Goal: Task Accomplishment & Management: Manage account settings

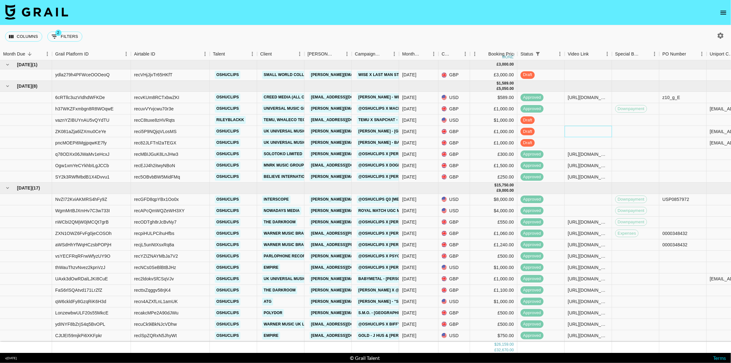
click at [572, 130] on div at bounding box center [588, 131] width 47 height 11
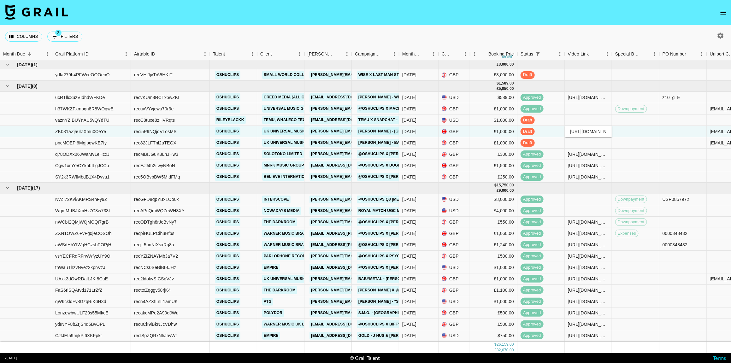
scroll to position [0, 94]
type input "[URL][DOMAIN_NAME]"
click at [527, 39] on div "Columns 2 Filters + Booking" at bounding box center [365, 36] width 731 height 23
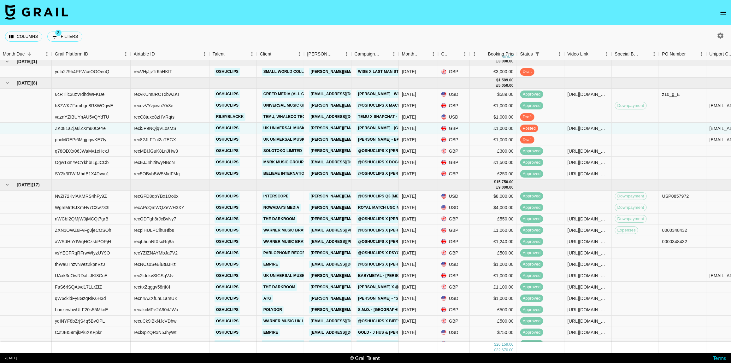
scroll to position [0, 0]
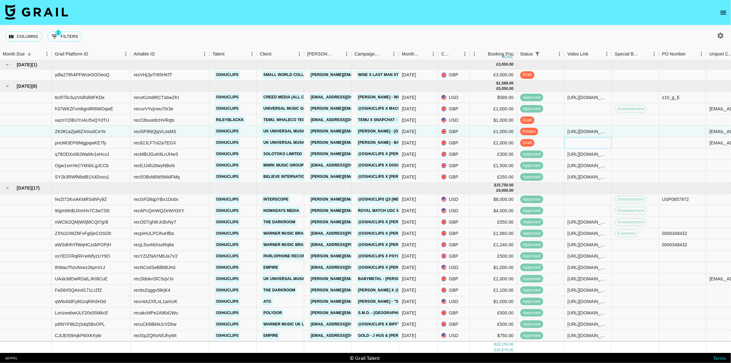
click at [581, 146] on div at bounding box center [587, 142] width 47 height 11
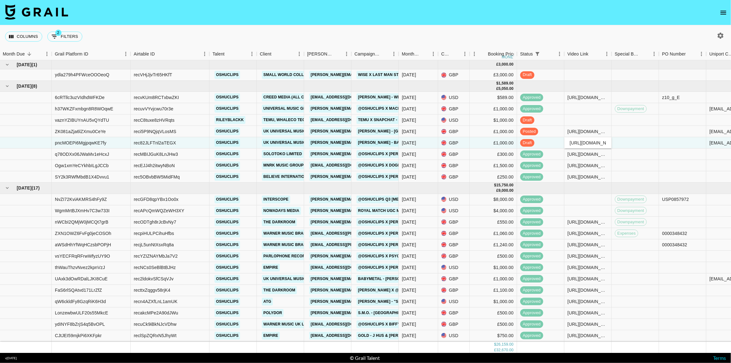
scroll to position [0, 94]
type input "[URL][DOMAIN_NAME]"
drag, startPoint x: 518, startPoint y: 40, endPoint x: 524, endPoint y: 47, distance: 9.6
click at [518, 39] on div "Columns 2 Filters + Booking" at bounding box center [365, 36] width 731 height 23
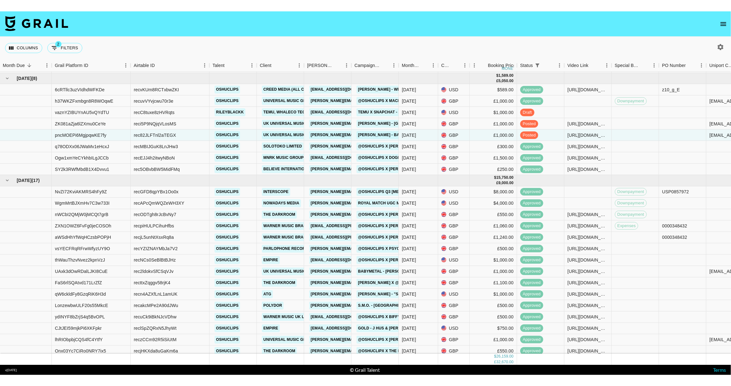
scroll to position [0, 0]
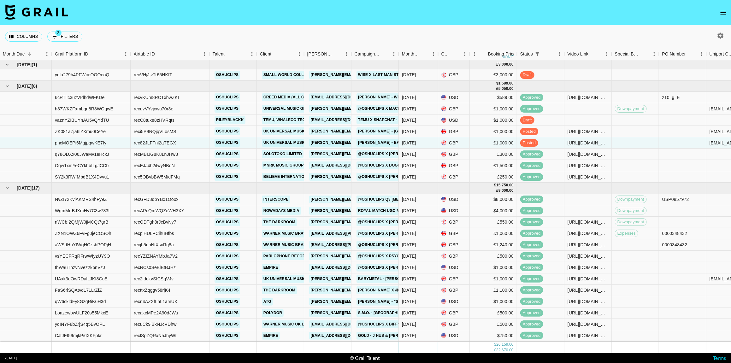
drag, startPoint x: 418, startPoint y: 351, endPoint x: 546, endPoint y: 355, distance: 127.5
click at [542, 356] on section "Columns 2 Filters + Booking Month Due Grail Platform ID Airtable ID Talent Clie…" at bounding box center [365, 181] width 731 height 363
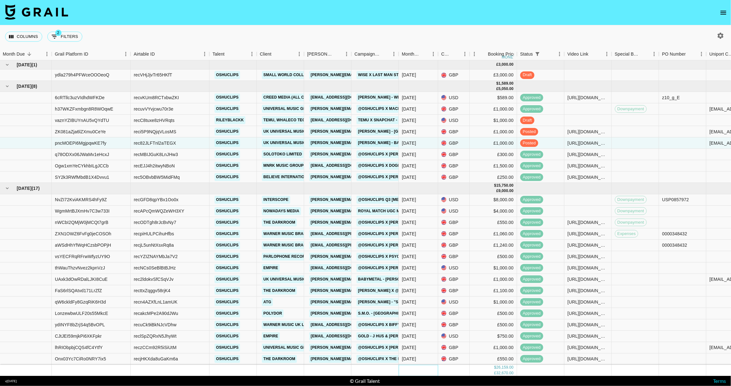
scroll to position [58, 0]
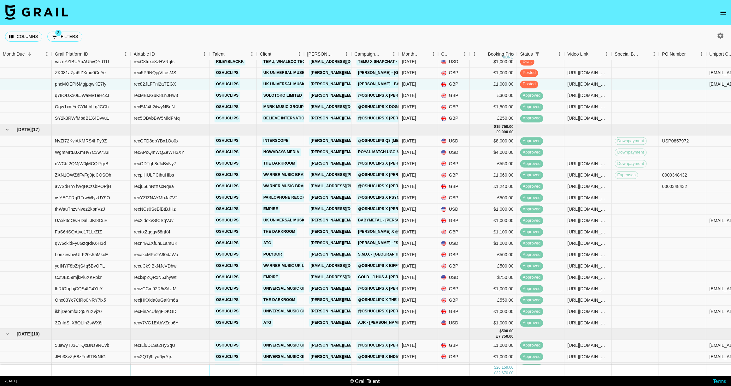
drag, startPoint x: 192, startPoint y: 369, endPoint x: 287, endPoint y: 373, distance: 95.7
click at [288, 363] on div "$ 26,159.00 £ 32,670.00" at bounding box center [484, 369] width 969 height 11
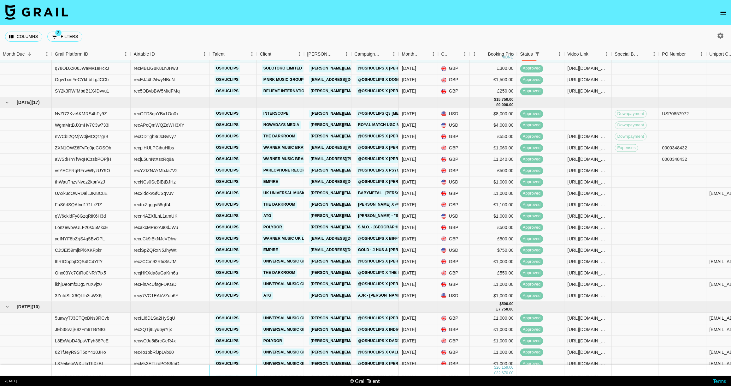
drag, startPoint x: 244, startPoint y: 371, endPoint x: 351, endPoint y: 369, distance: 107.0
click at [359, 363] on div "$ 26,159.00 £ 32,670.00" at bounding box center [484, 369] width 969 height 11
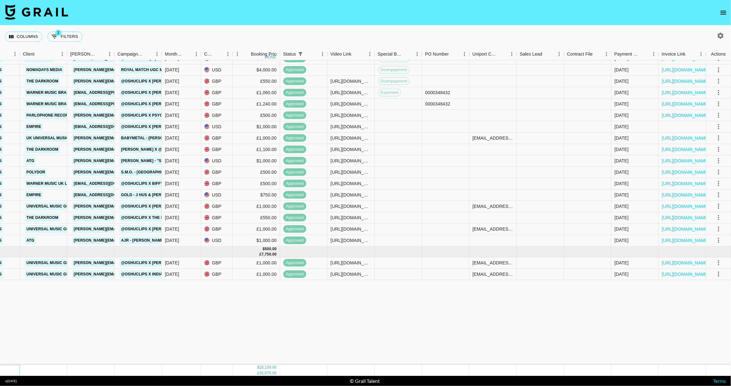
scroll to position [0, 237]
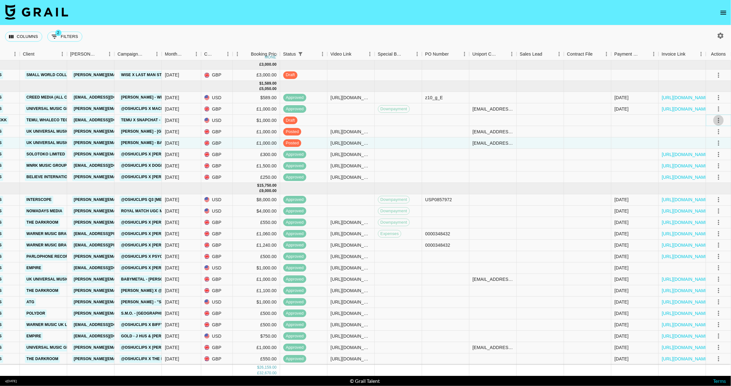
click at [719, 120] on icon "select merge strategy" at bounding box center [718, 120] width 1 height 5
click at [676, 129] on div at bounding box center [682, 131] width 47 height 11
click at [715, 130] on icon "select merge strategy" at bounding box center [719, 132] width 8 height 8
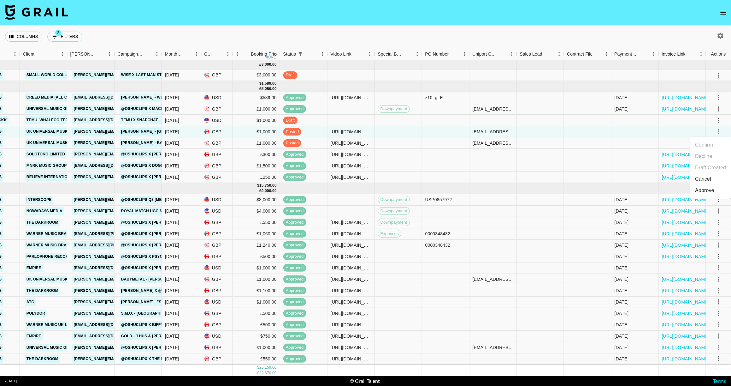
click at [713, 191] on div "Approve" at bounding box center [704, 190] width 19 height 8
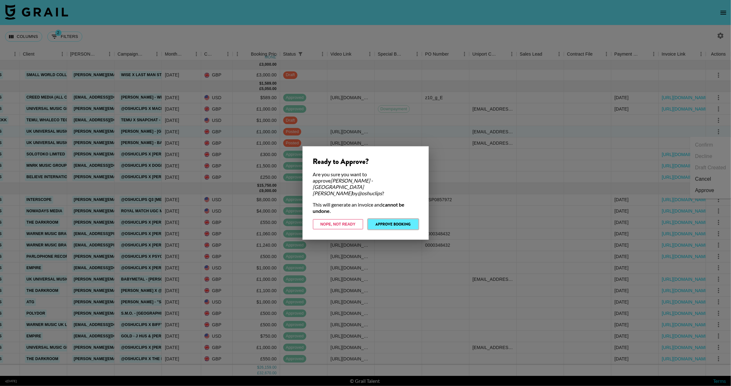
drag, startPoint x: 397, startPoint y: 221, endPoint x: 404, endPoint y: 219, distance: 7.1
click at [397, 221] on button "Approve Booking" at bounding box center [393, 224] width 50 height 10
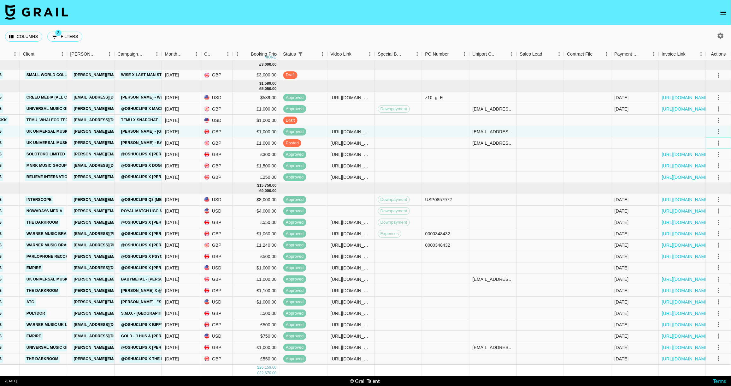
click at [717, 140] on icon "select merge strategy" at bounding box center [719, 143] width 8 height 8
click at [706, 203] on div "Approve" at bounding box center [704, 202] width 19 height 8
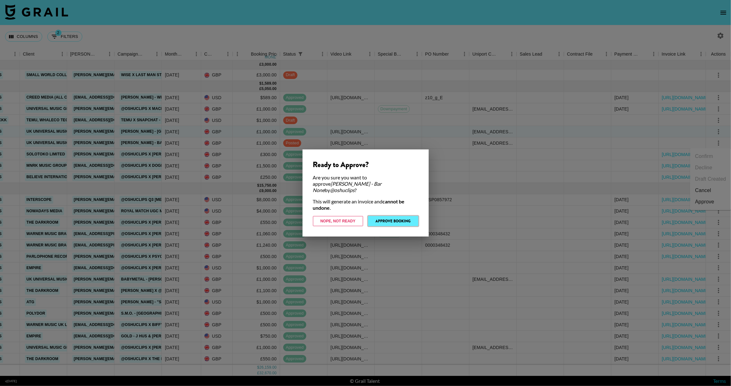
click at [392, 218] on button "Approve Booking" at bounding box center [393, 221] width 50 height 10
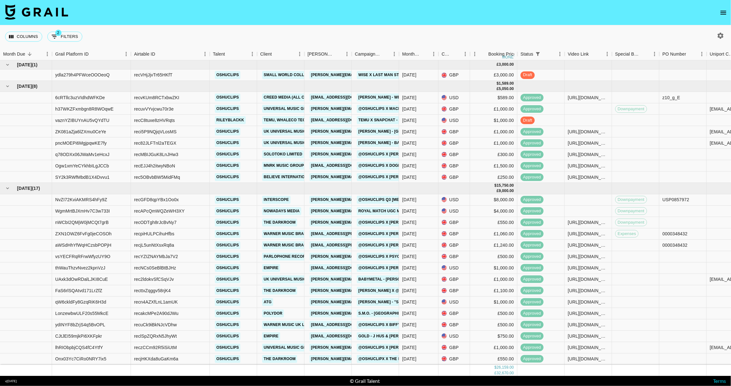
click at [724, 13] on icon "open drawer" at bounding box center [724, 13] width 8 height 8
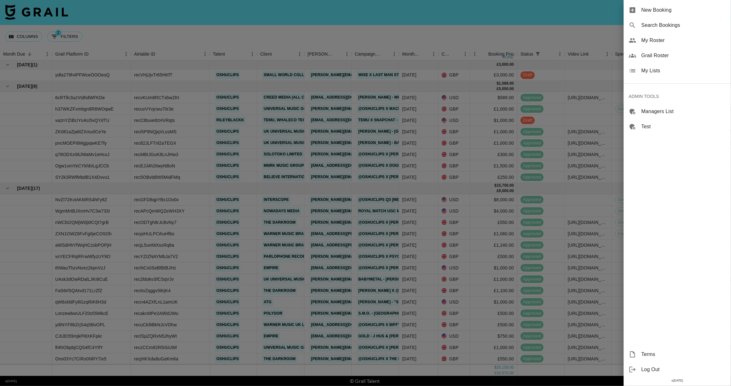
click at [655, 57] on span "Grail Roster" at bounding box center [683, 56] width 85 height 8
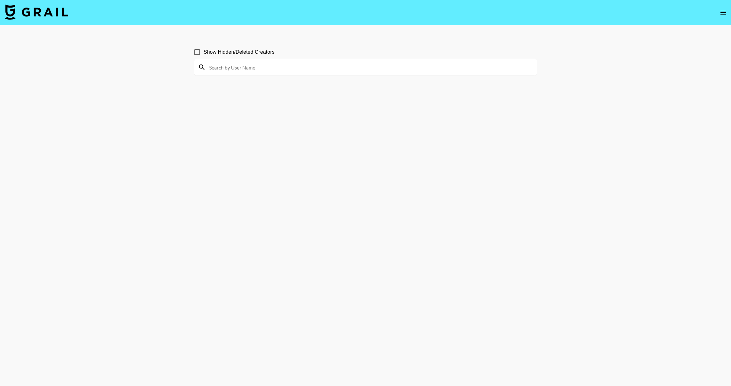
drag, startPoint x: 251, startPoint y: 74, endPoint x: 255, endPoint y: 70, distance: 5.4
click at [252, 74] on div at bounding box center [365, 67] width 343 height 16
click at [255, 69] on input at bounding box center [369, 67] width 327 height 10
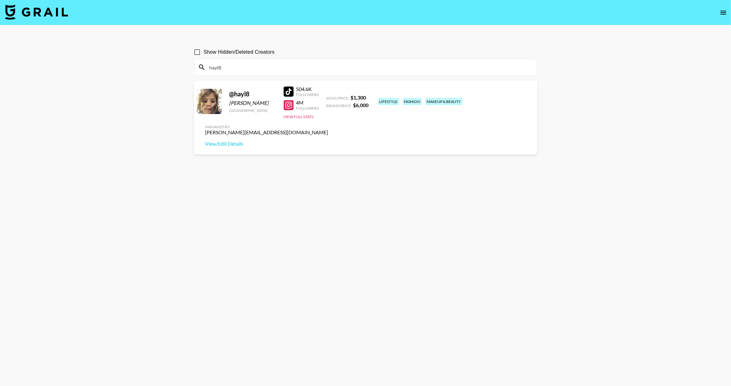
type input "hayl8"
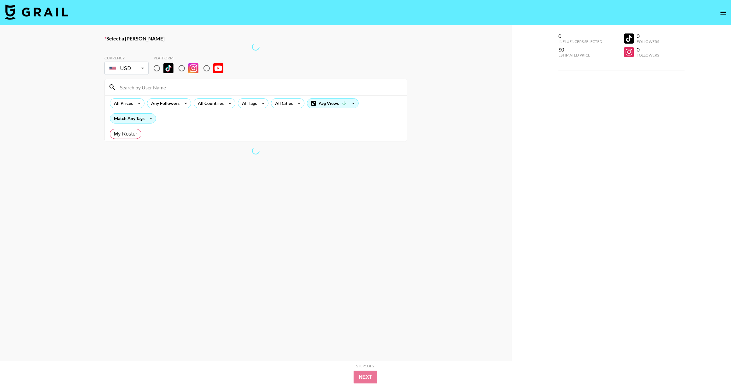
radio input "true"
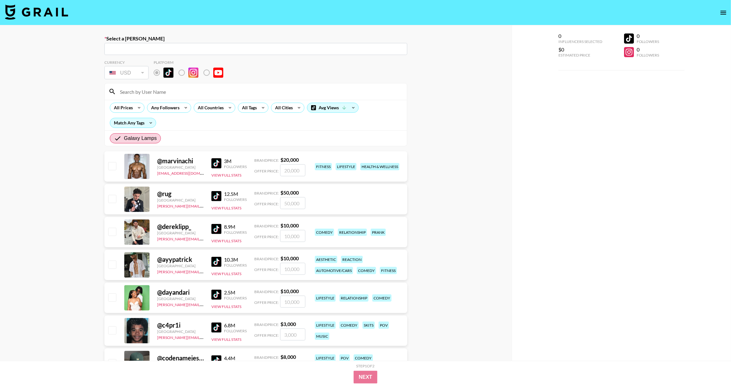
click at [23, 7] on img at bounding box center [36, 11] width 63 height 15
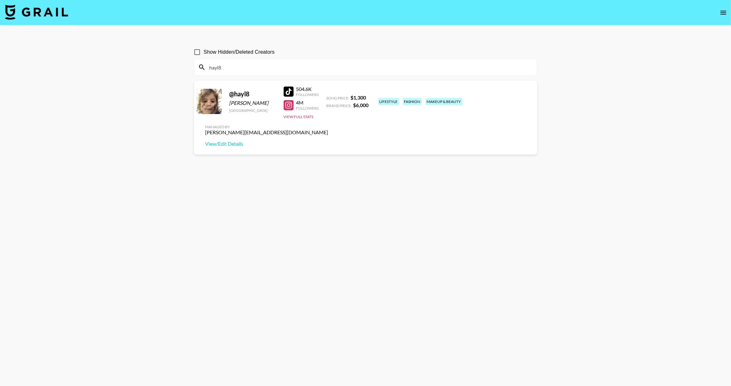
click at [26, 11] on img at bounding box center [36, 11] width 63 height 15
